Goal: Use online tool/utility: Use online tool/utility

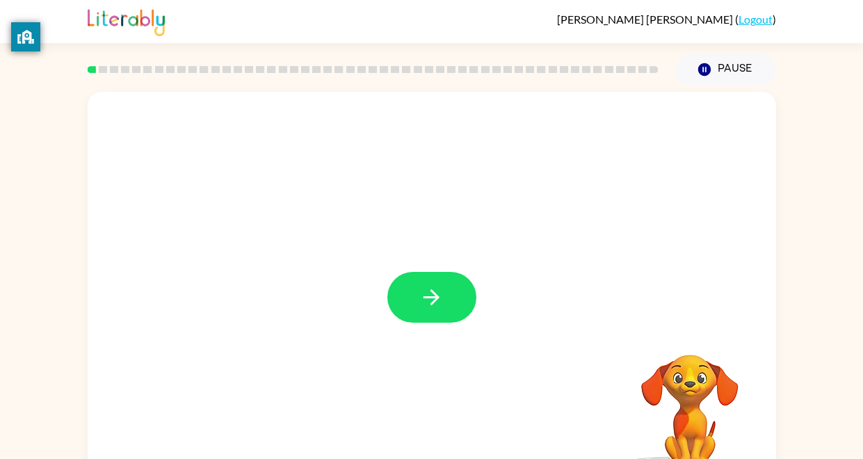
click at [804, 400] on div "Your browser must support playing .mp4 files to use Literably. Please try using…" at bounding box center [431, 287] width 863 height 403
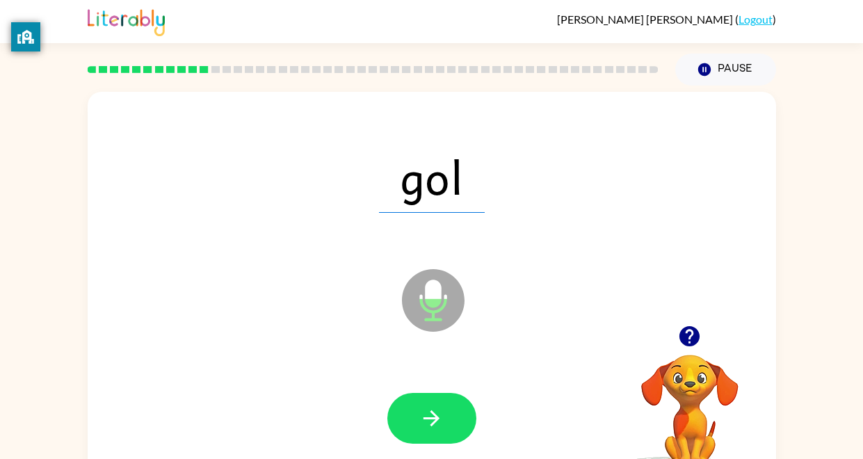
click at [424, 416] on icon "button" at bounding box center [431, 418] width 24 height 24
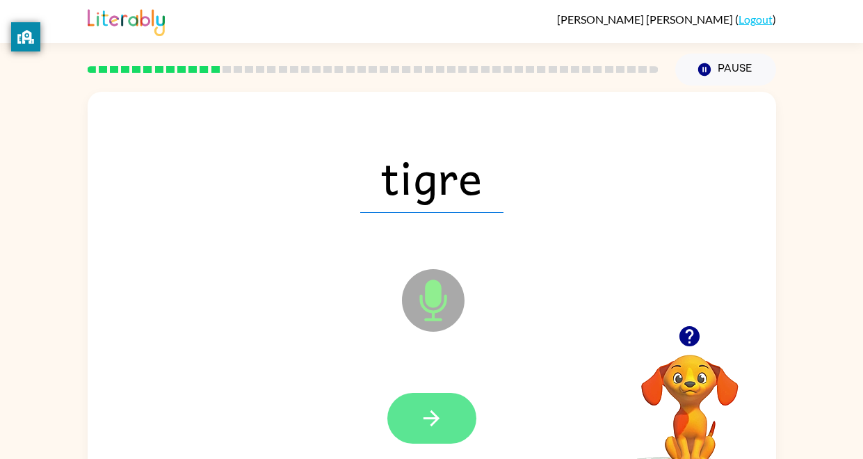
click at [424, 416] on icon "button" at bounding box center [431, 418] width 24 height 24
click at [428, 416] on icon "button" at bounding box center [431, 418] width 24 height 24
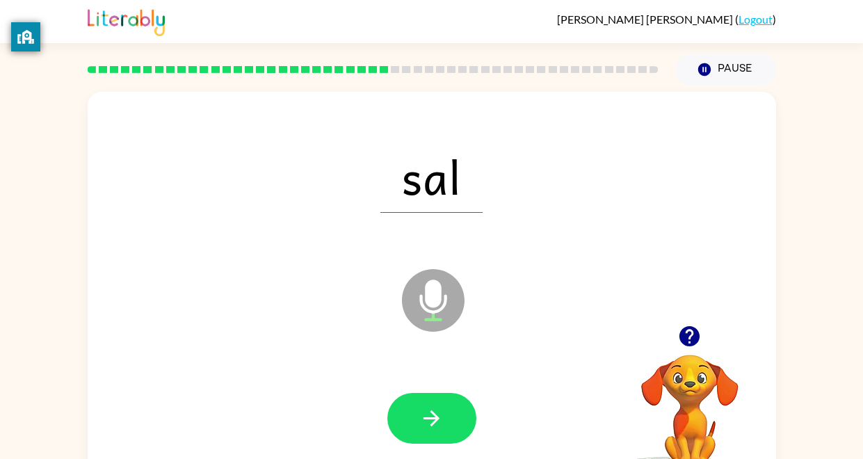
click at [438, 380] on div at bounding box center [432, 419] width 661 height 114
click at [430, 409] on icon "button" at bounding box center [431, 418] width 24 height 24
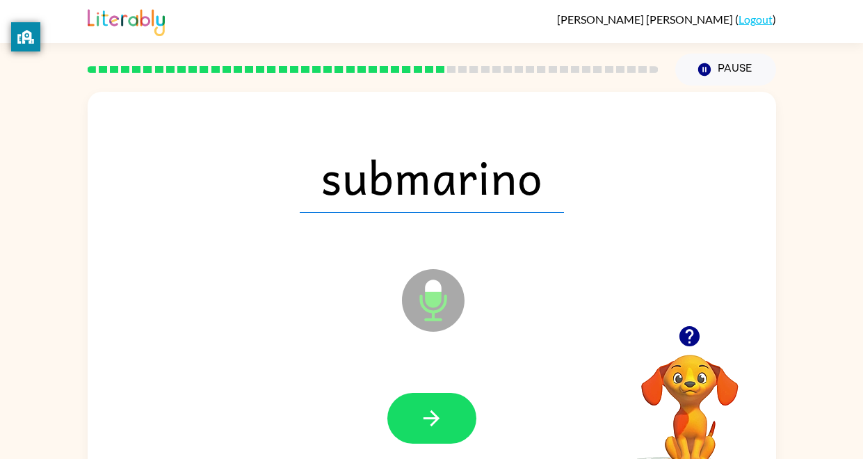
click at [431, 412] on icon "button" at bounding box center [432, 418] width 16 height 16
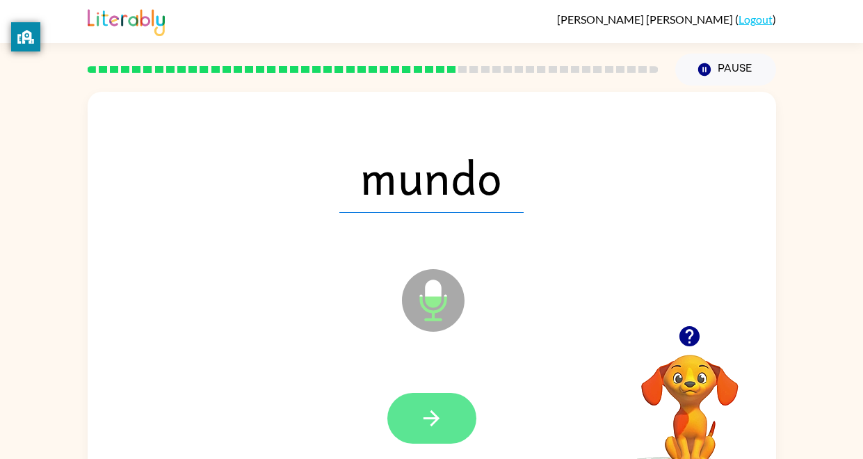
click at [432, 414] on icon "button" at bounding box center [432, 418] width 16 height 16
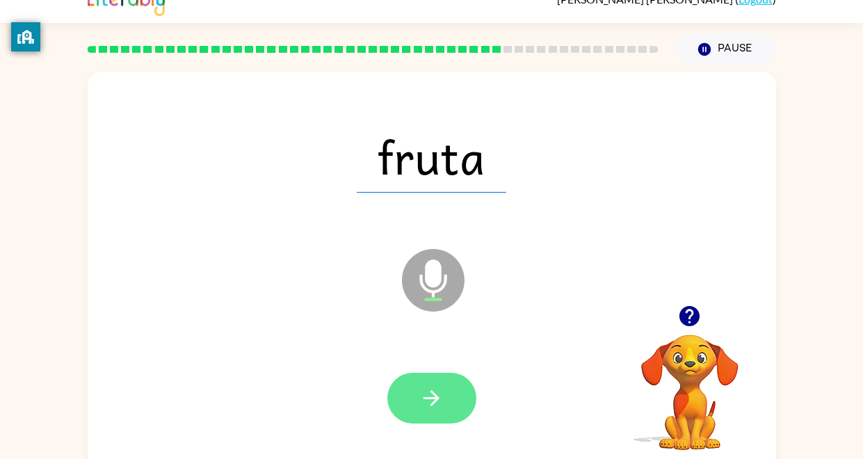
scroll to position [31, 0]
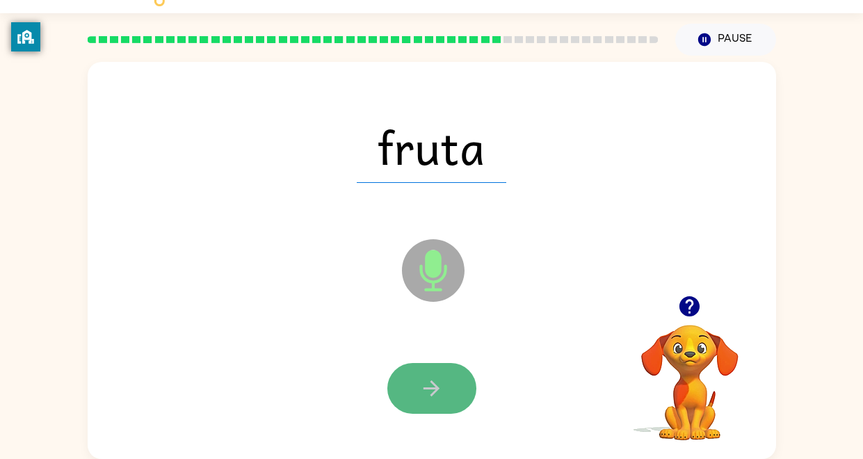
drag, startPoint x: 431, startPoint y: 380, endPoint x: 427, endPoint y: 371, distance: 10.0
click at [427, 371] on button "button" at bounding box center [431, 388] width 89 height 51
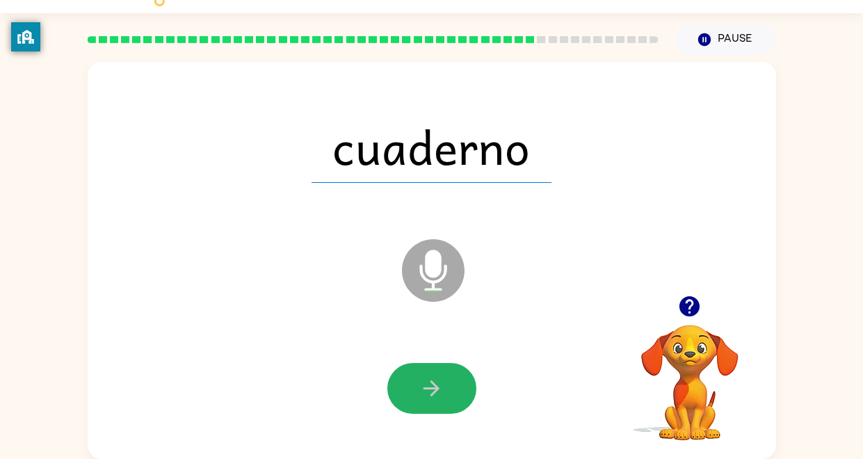
click at [427, 371] on button "button" at bounding box center [431, 388] width 89 height 51
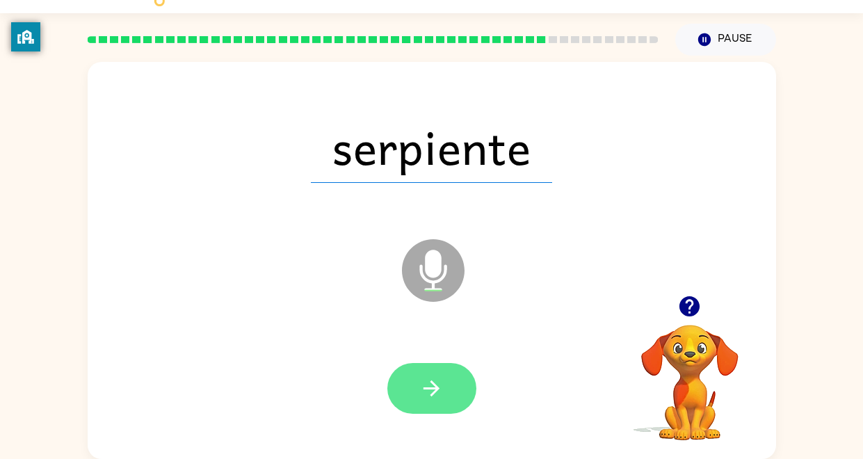
click at [428, 396] on icon "button" at bounding box center [431, 388] width 24 height 24
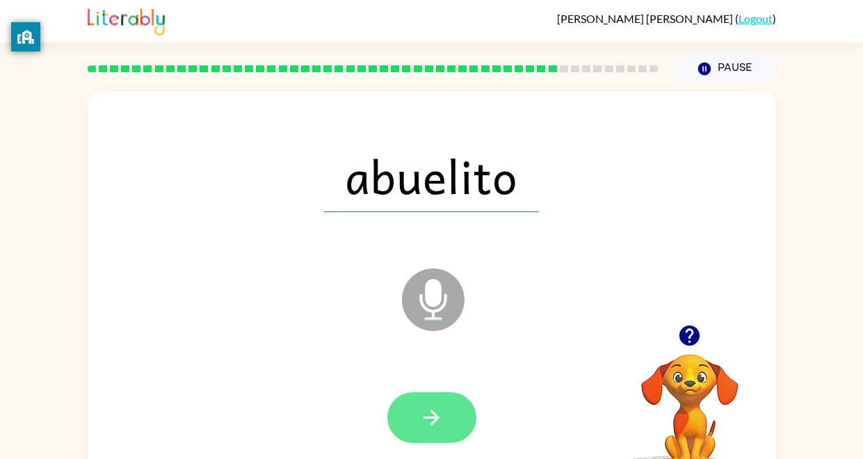
scroll to position [0, 0]
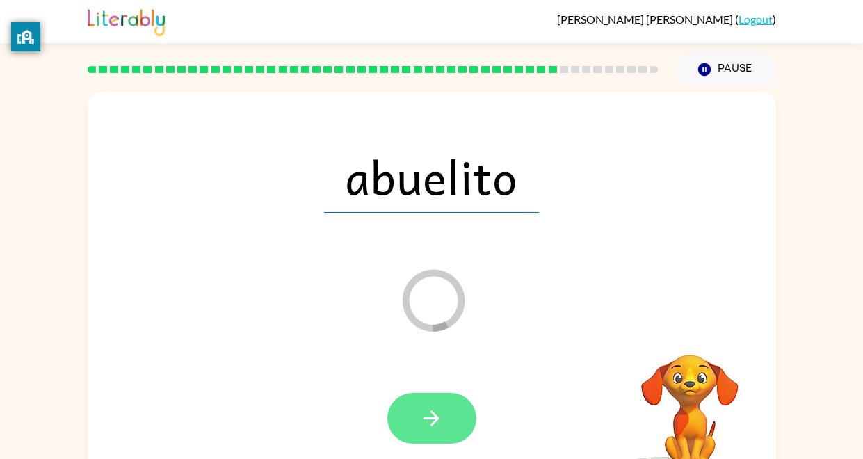
click at [424, 396] on button "button" at bounding box center [431, 418] width 89 height 51
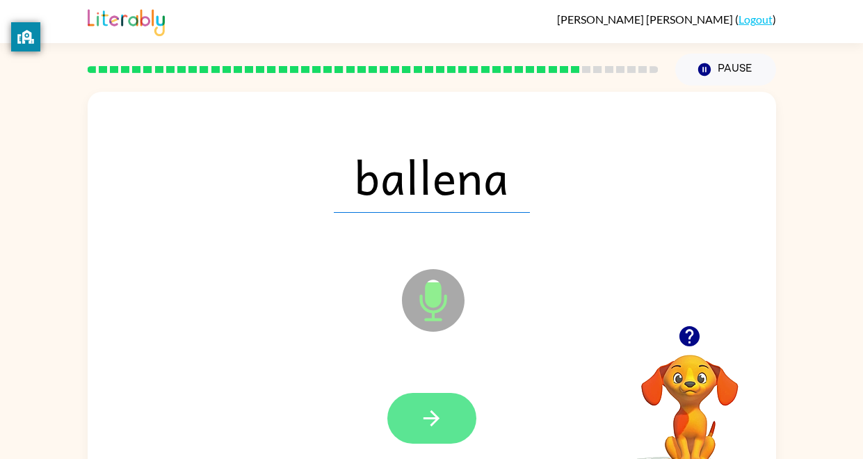
click at [420, 409] on icon "button" at bounding box center [431, 418] width 24 height 24
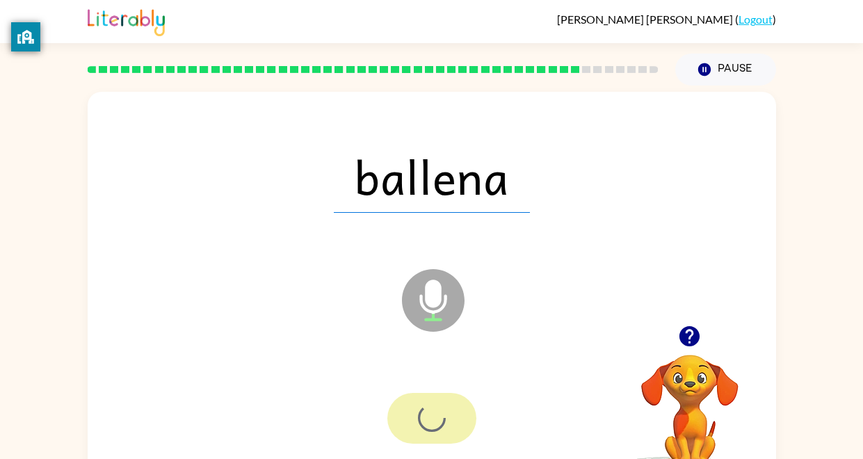
click at [420, 408] on div at bounding box center [431, 418] width 89 height 51
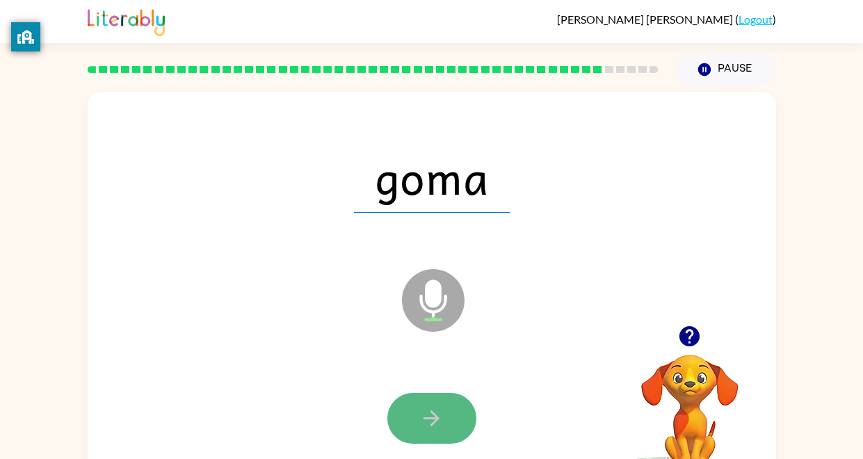
click at [412, 409] on button "button" at bounding box center [431, 418] width 89 height 51
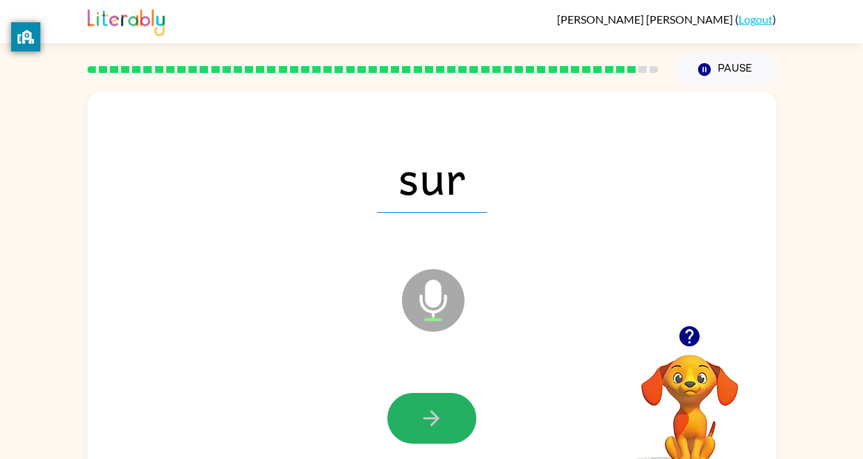
click at [421, 408] on icon "button" at bounding box center [431, 418] width 24 height 24
